Goal: Information Seeking & Learning: Learn about a topic

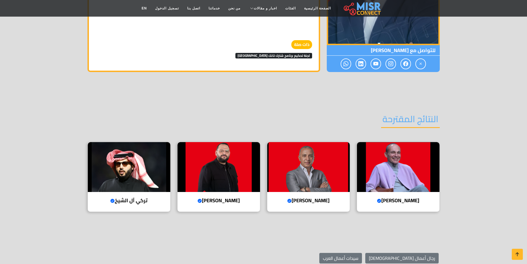
scroll to position [803, 0]
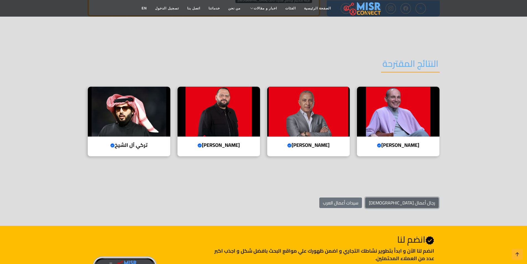
click at [414, 203] on link "رجال أعمال [DEMOGRAPHIC_DATA]" at bounding box center [401, 202] width 73 height 11
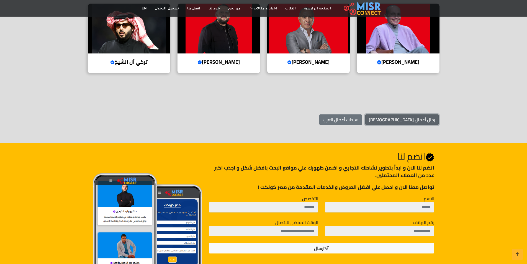
scroll to position [1001, 0]
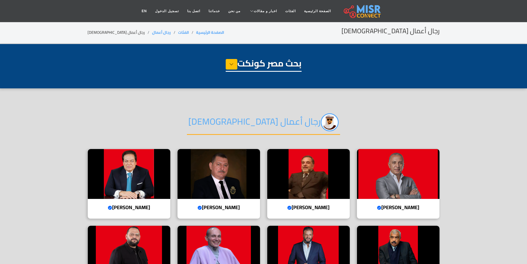
select select "**********"
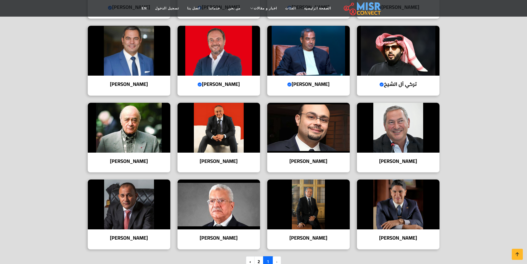
scroll to position [388, 0]
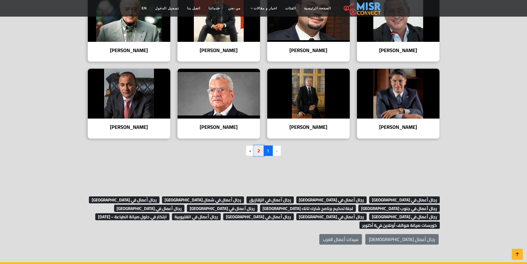
click at [259, 152] on link "2" at bounding box center [259, 150] width 10 height 11
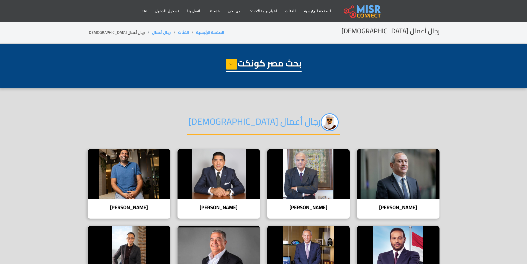
select select "**********"
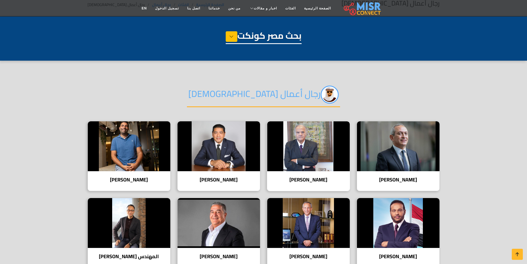
scroll to position [111, 0]
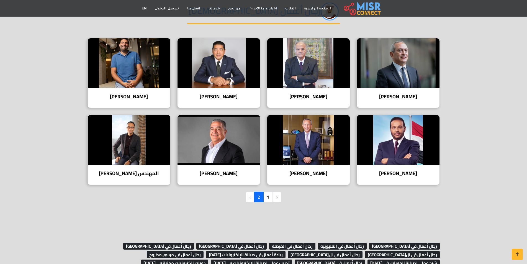
click at [250, 197] on li "›" at bounding box center [250, 197] width 8 height 11
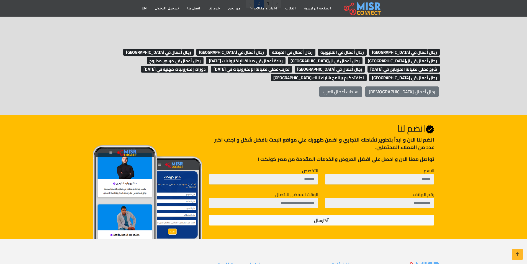
scroll to position [55, 0]
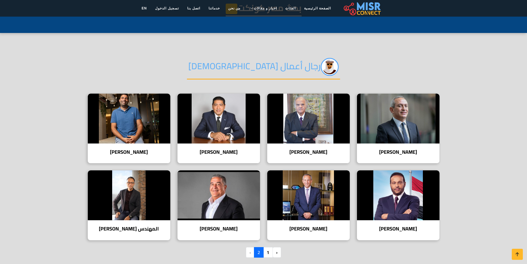
click at [478, 159] on section "رجال أعمال [DEMOGRAPHIC_DATA] [PERSON_NAME][GEOGRAPHIC_DATA] [DATE] أبرز رجال ا…" at bounding box center [263, 156] width 527 height 246
click at [250, 253] on li "›" at bounding box center [250, 252] width 8 height 11
